Goal: Task Accomplishment & Management: Manage account settings

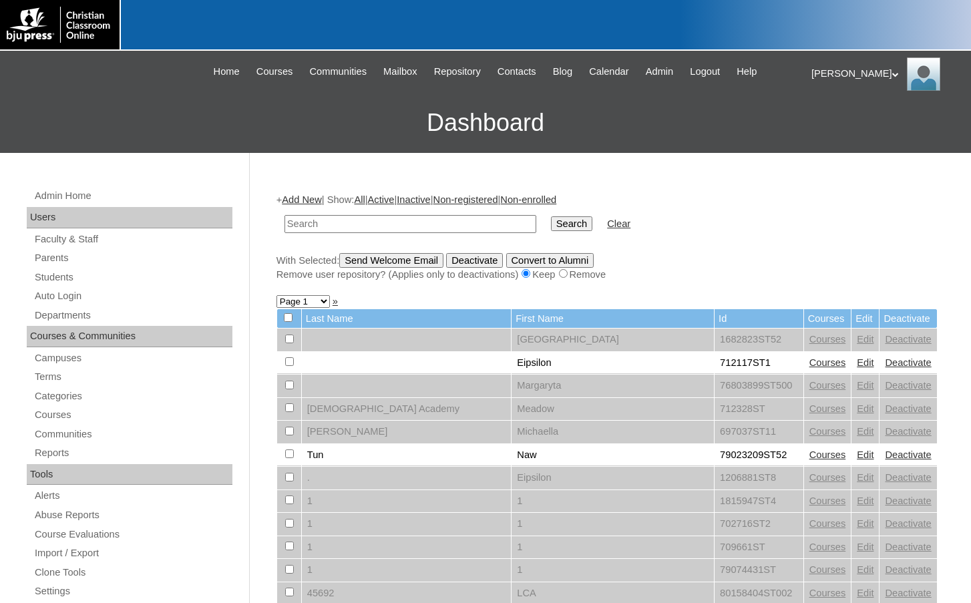
click at [313, 141] on h3 "Dashboard" at bounding box center [486, 123] width 958 height 60
click at [137, 279] on link "Students" at bounding box center [132, 277] width 199 height 17
drag, startPoint x: 0, startPoint y: 0, endPoint x: 321, endPoint y: 226, distance: 392.7
click at [321, 226] on input "text" at bounding box center [411, 224] width 252 height 18
type input "msevilla"
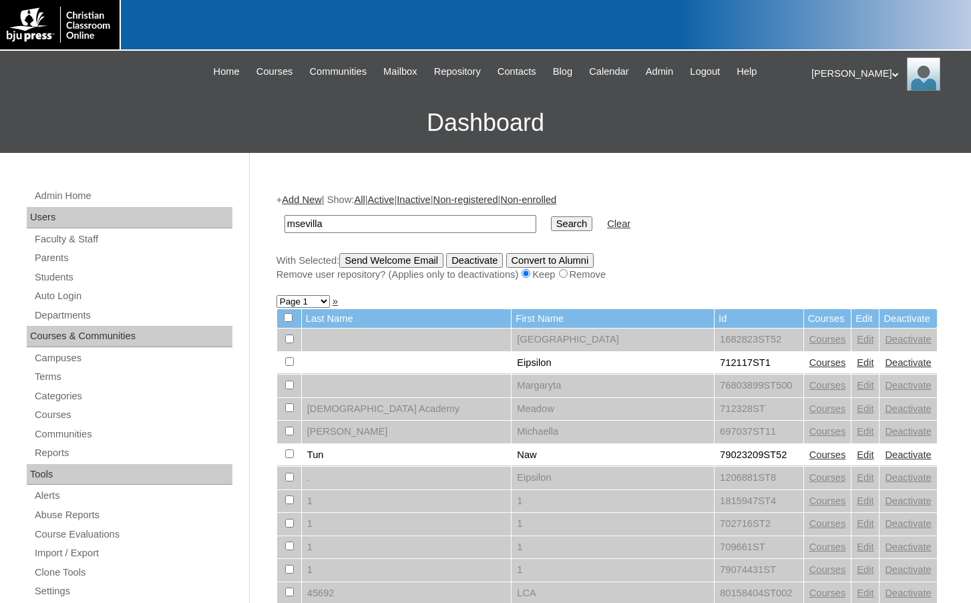
click at [551, 216] on input "Search" at bounding box center [571, 223] width 41 height 15
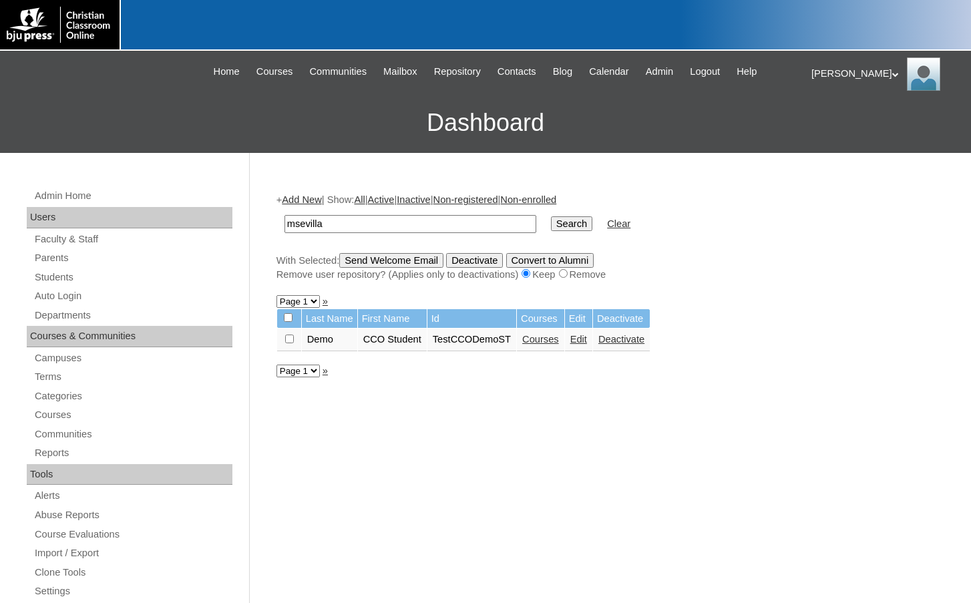
click at [539, 337] on link "Courses" at bounding box center [540, 339] width 37 height 11
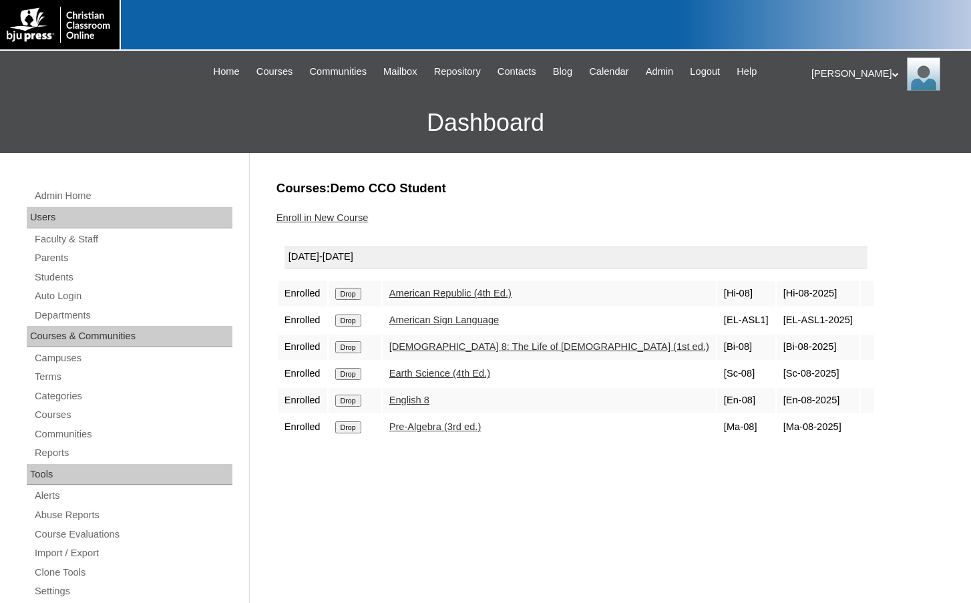
click at [829, 71] on div "Melanie My Profile My Settings Logout" at bounding box center [885, 73] width 146 height 33
click at [842, 123] on span "Logout" at bounding box center [835, 125] width 27 height 10
